Goal: Transaction & Acquisition: Subscribe to service/newsletter

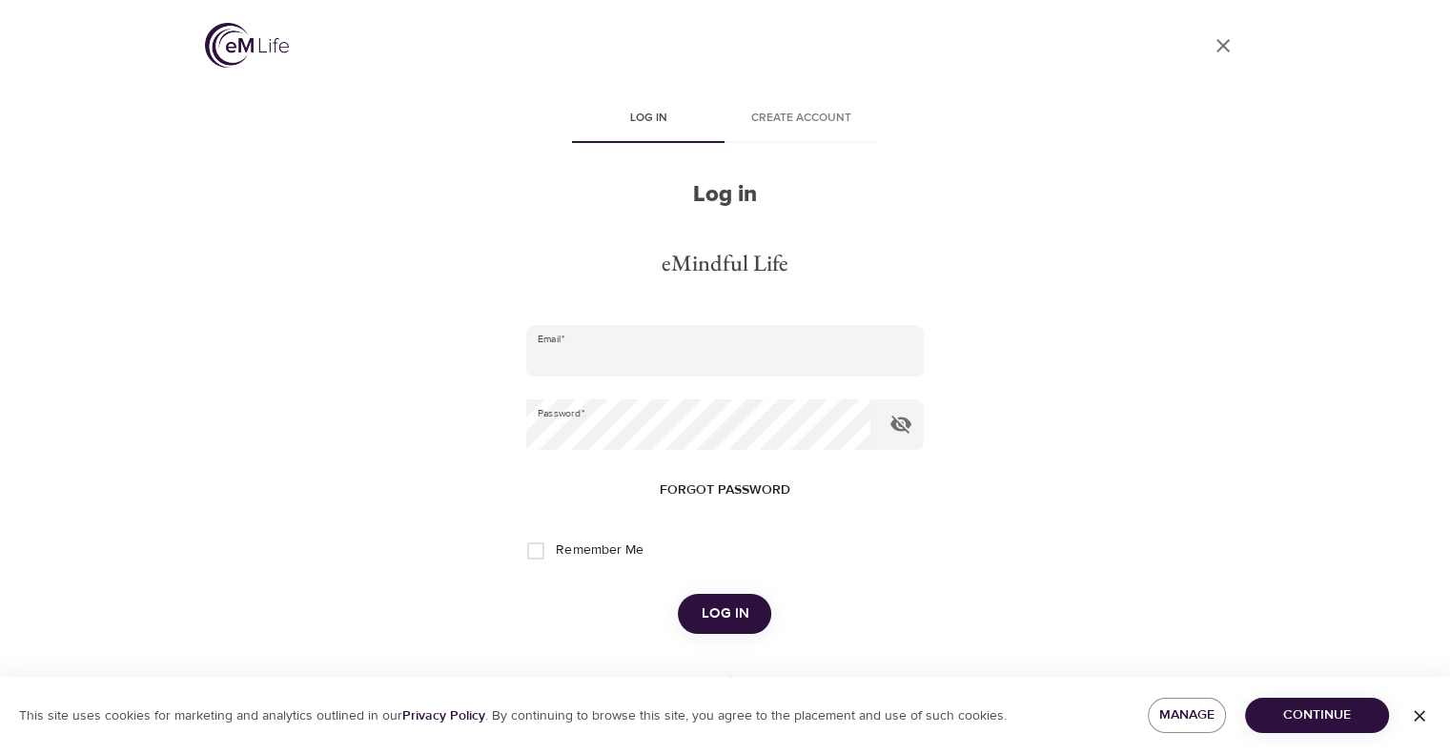
type input "[EMAIL_ADDRESS][DOMAIN_NAME]"
click at [722, 617] on span "Log in" at bounding box center [725, 614] width 48 height 25
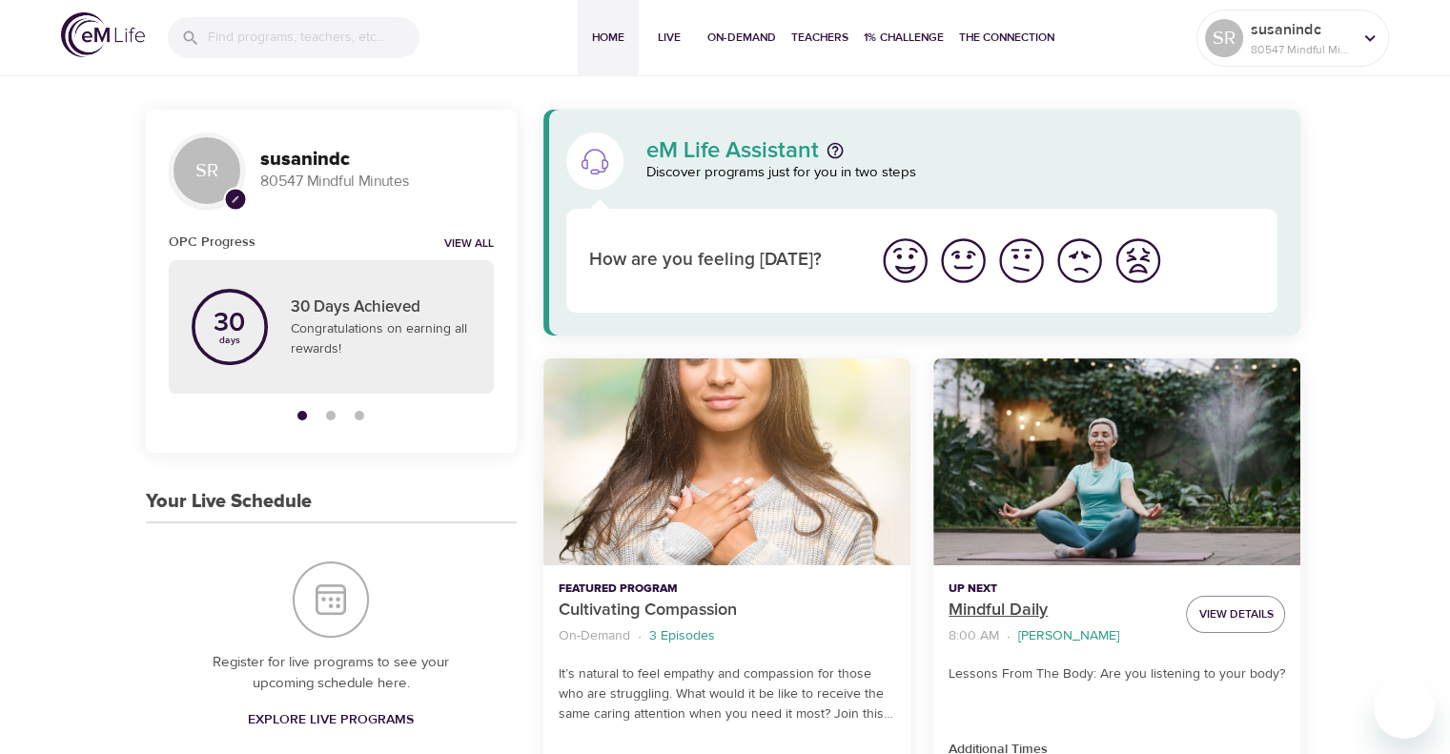
click at [988, 605] on p "Mindful Daily" at bounding box center [1060, 611] width 222 height 26
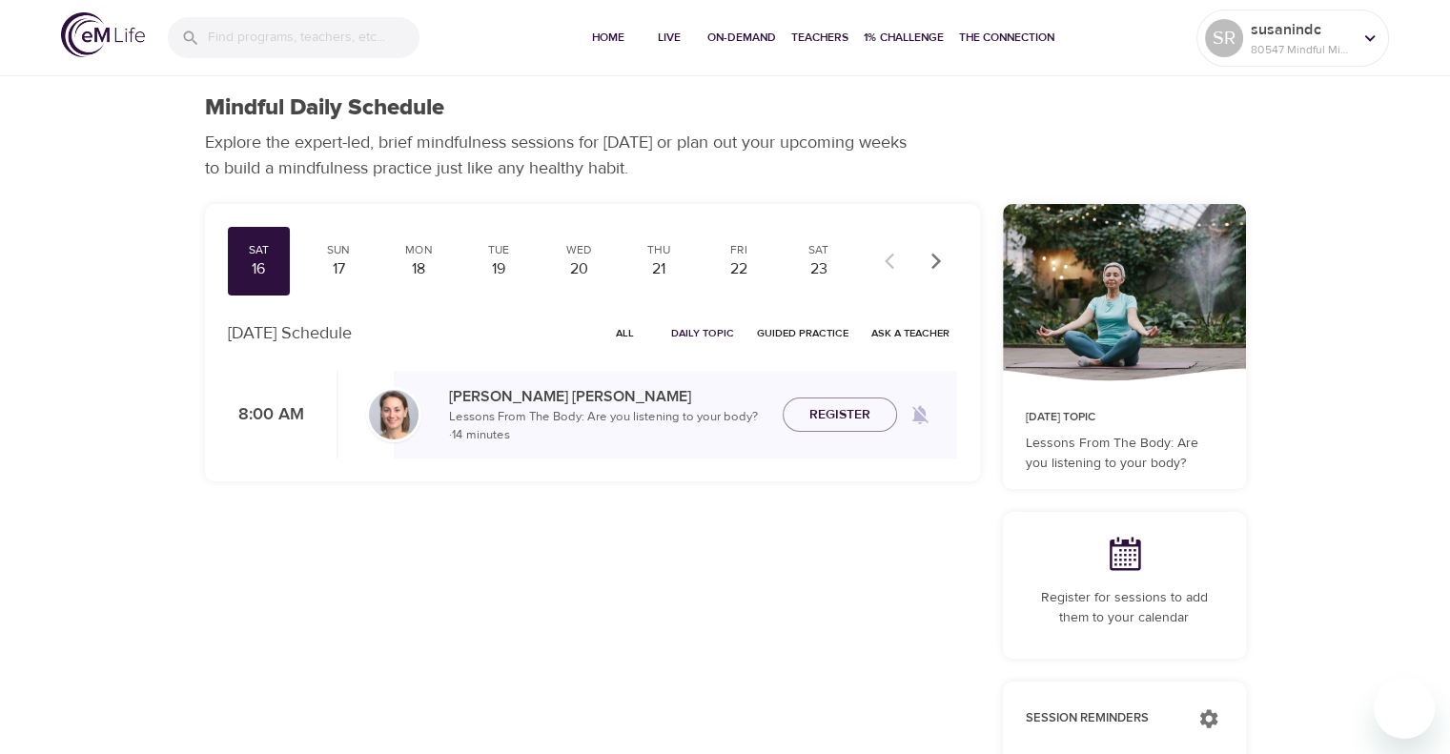
checkbox input "true"
click at [848, 402] on span "Join Now" at bounding box center [840, 392] width 67 height 24
